Goal: Find specific page/section: Find specific page/section

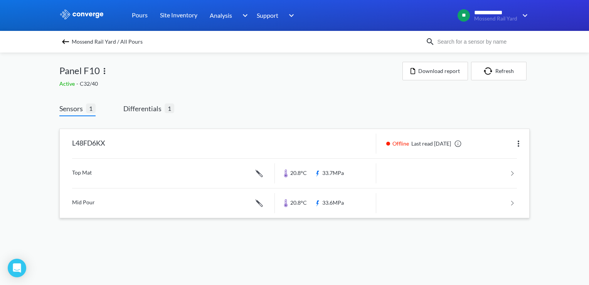
click at [162, 171] on link at bounding box center [294, 172] width 445 height 29
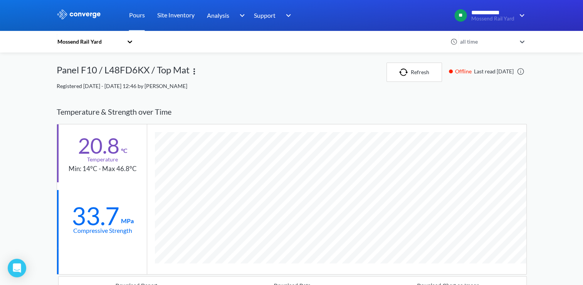
scroll to position [492, 470]
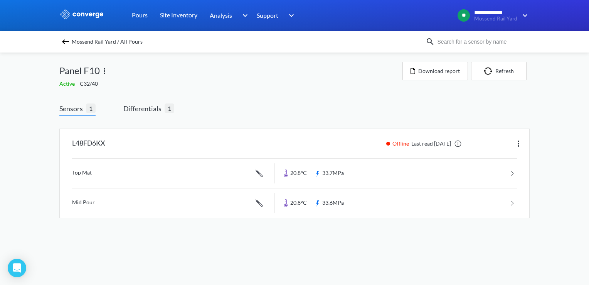
click at [66, 38] on img at bounding box center [65, 41] width 9 height 9
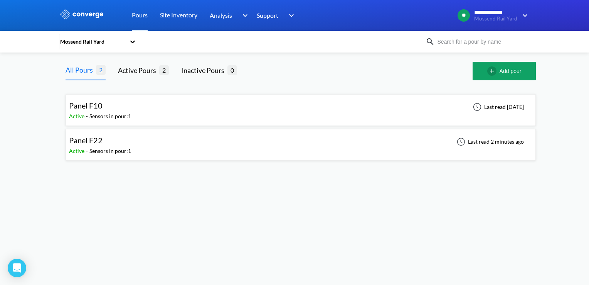
click at [120, 141] on div "Panel F22" at bounding box center [100, 140] width 62 height 12
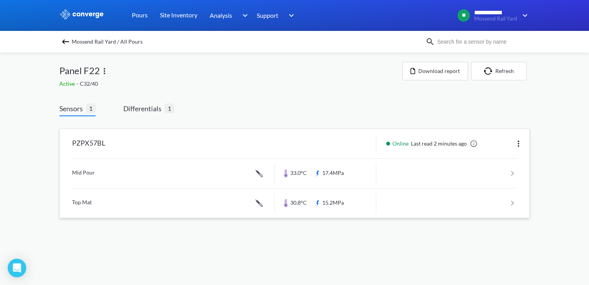
click at [157, 167] on link at bounding box center [294, 172] width 445 height 29
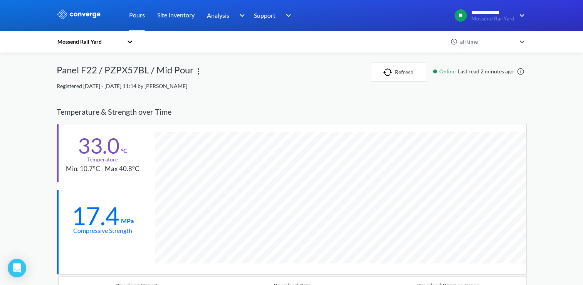
scroll to position [492, 470]
